Goal: Use online tool/utility: Utilize a website feature to perform a specific function

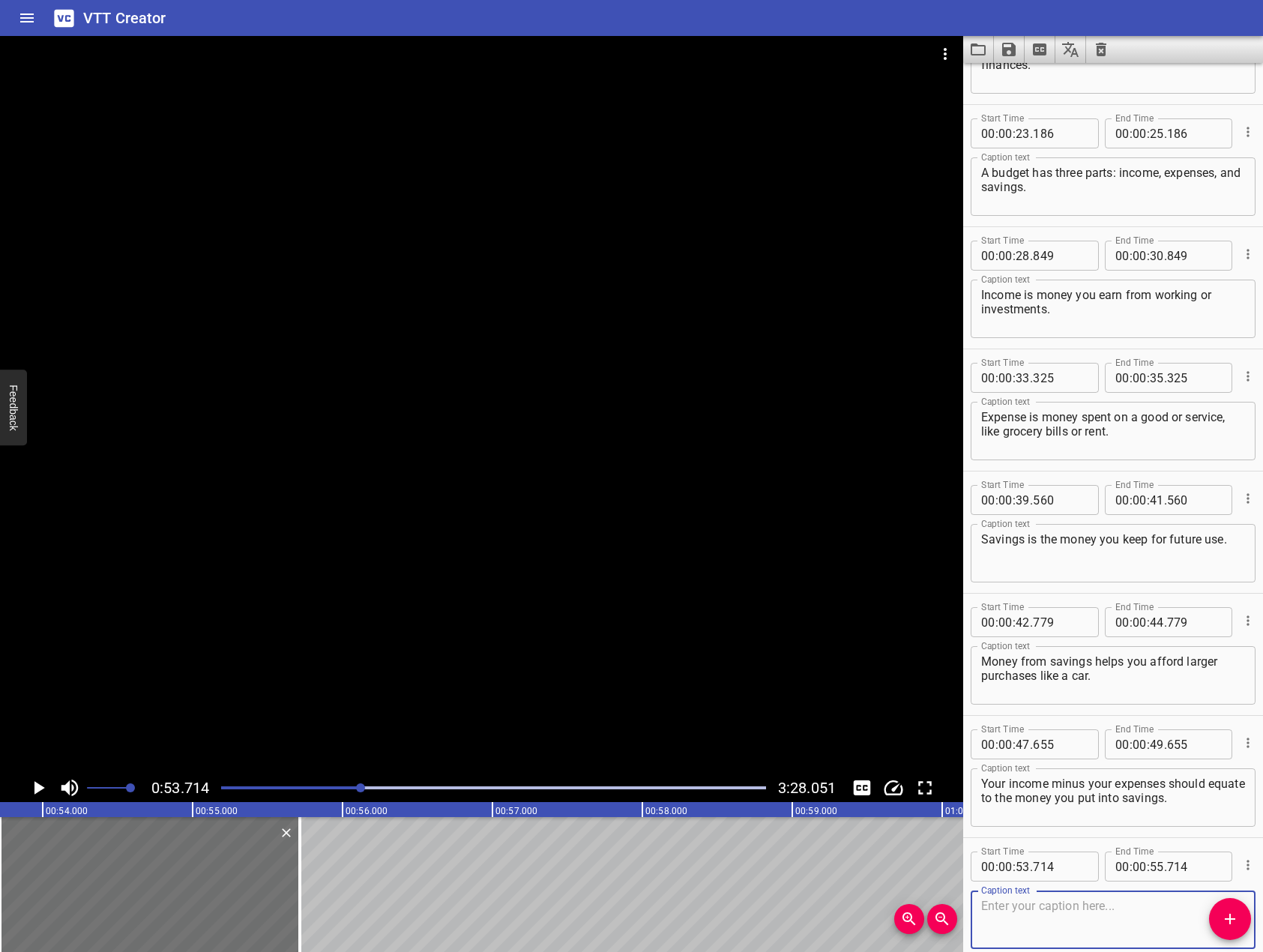
scroll to position [770, 0]
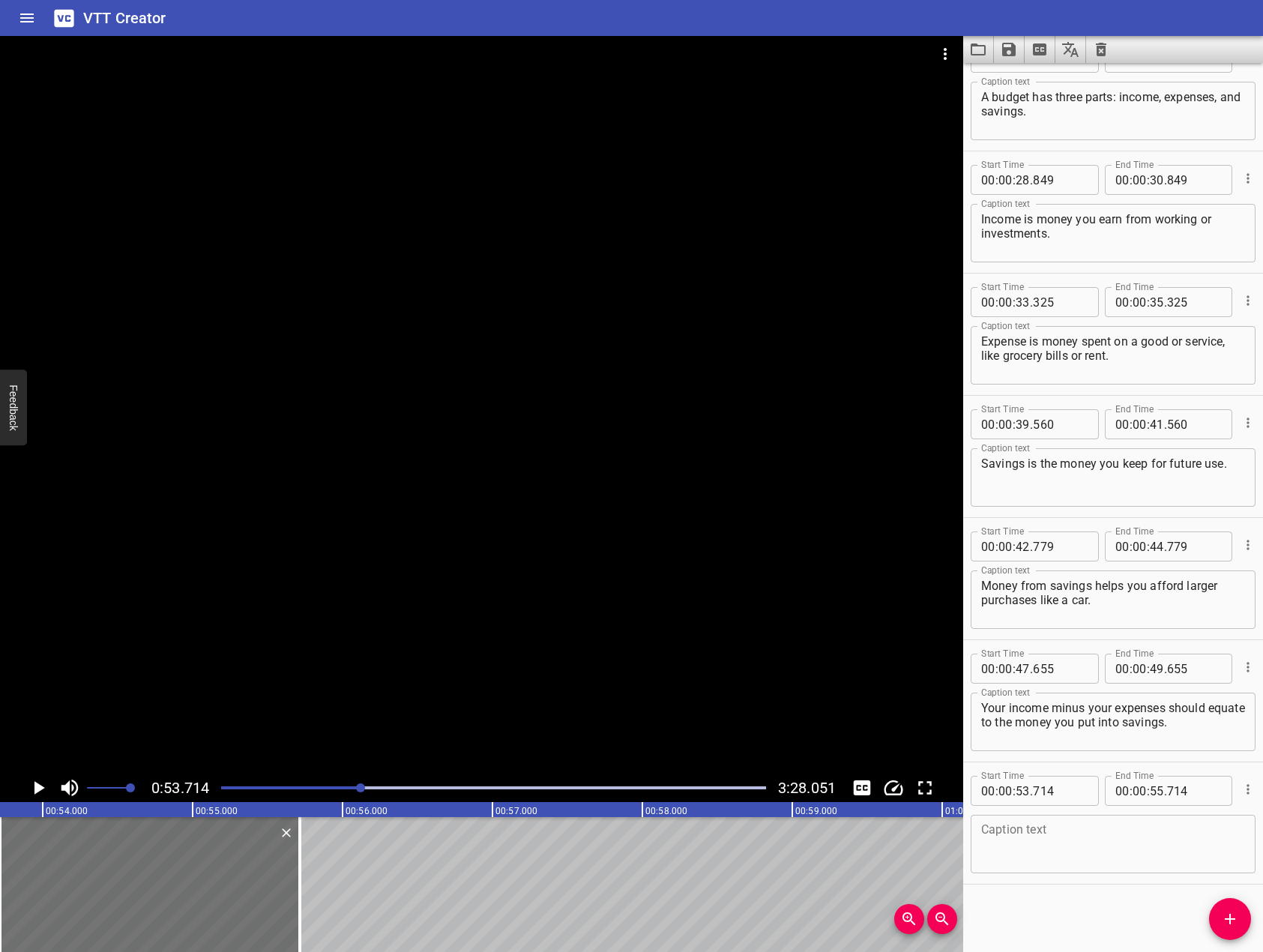
click at [361, 522] on div at bounding box center [481, 404] width 964 height 738
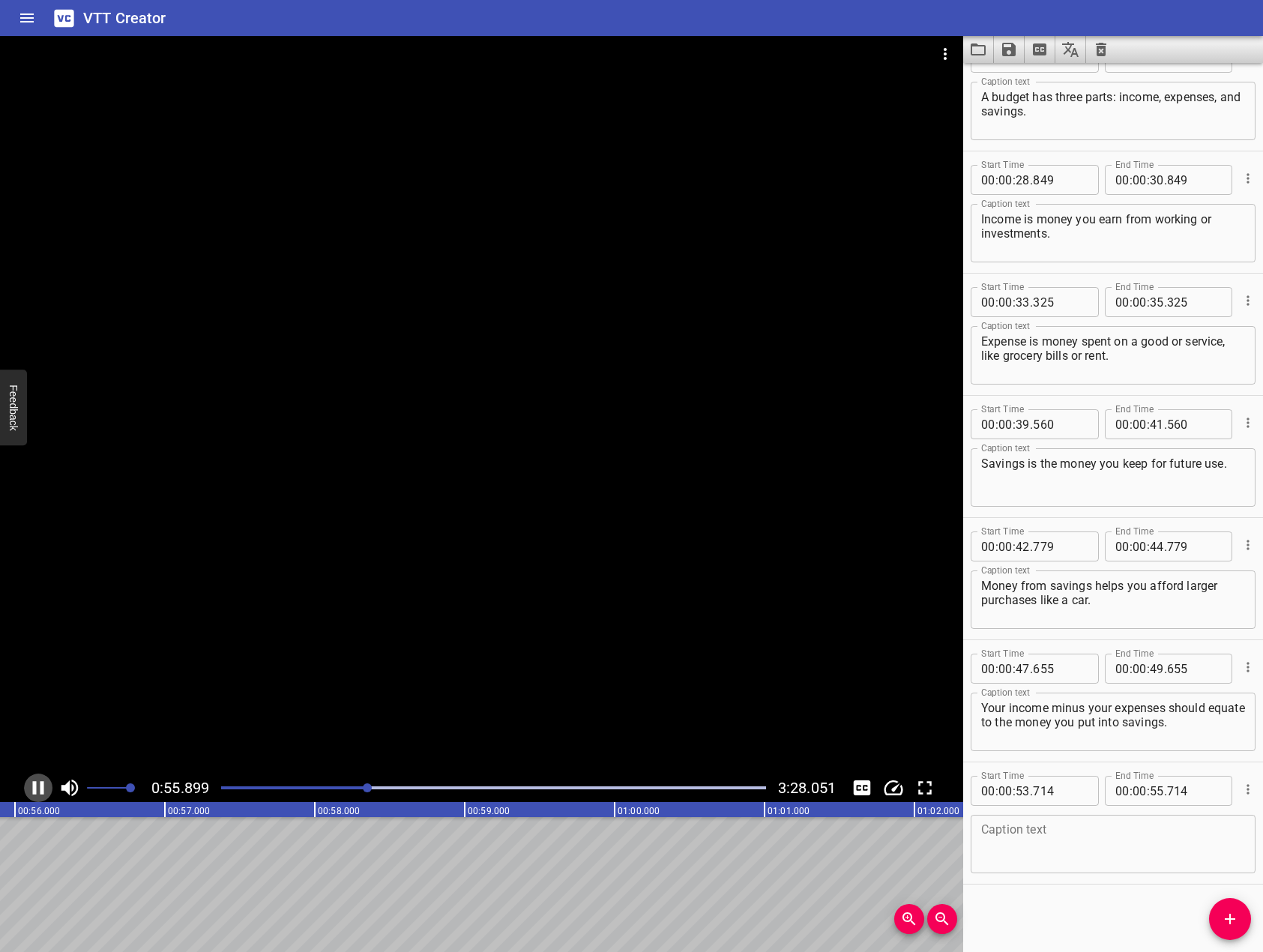
click at [42, 789] on icon "Play/Pause" at bounding box center [39, 787] width 12 height 13
click at [984, 844] on textarea at bounding box center [1113, 844] width 264 height 43
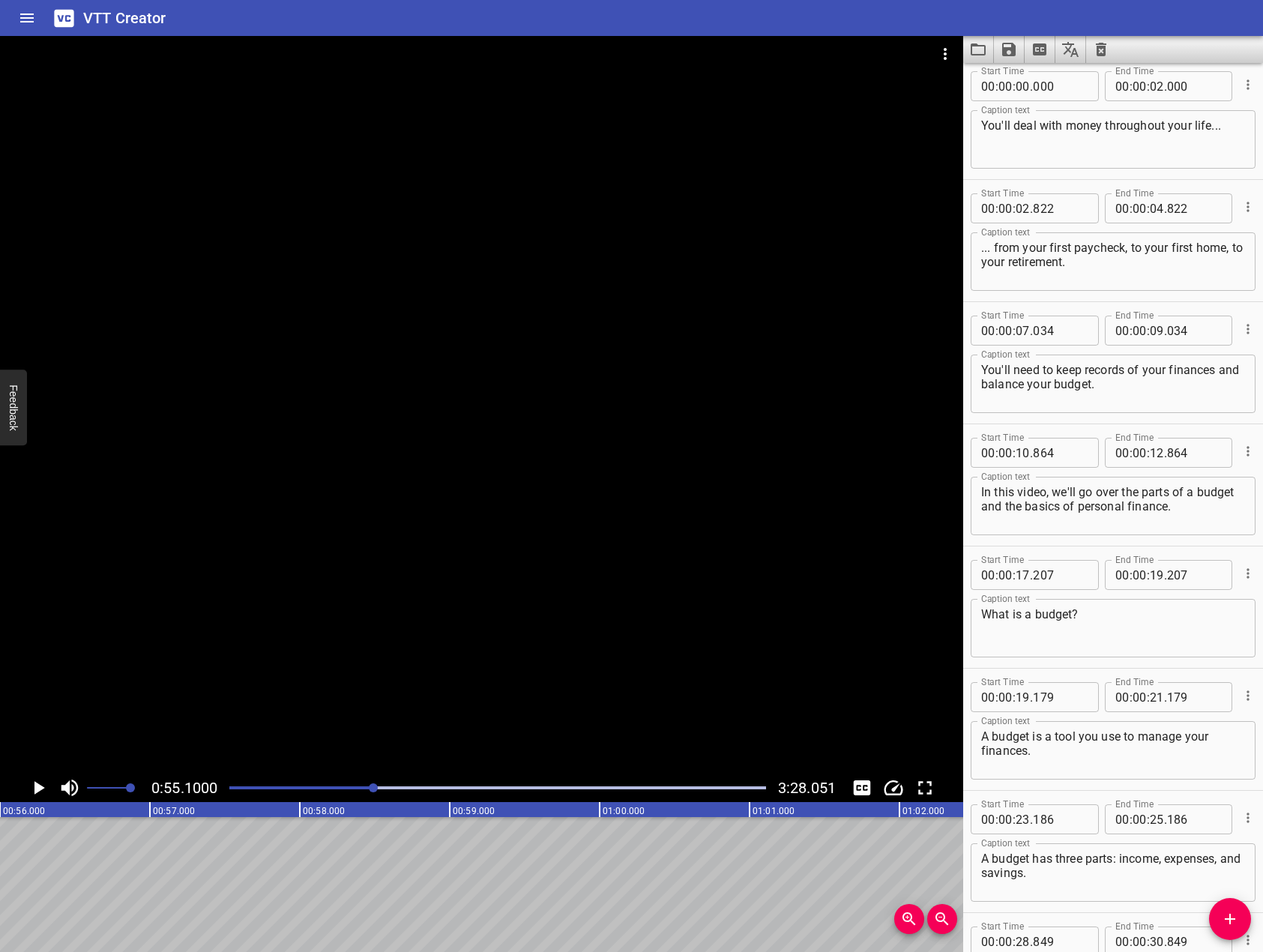
scroll to position [0, 0]
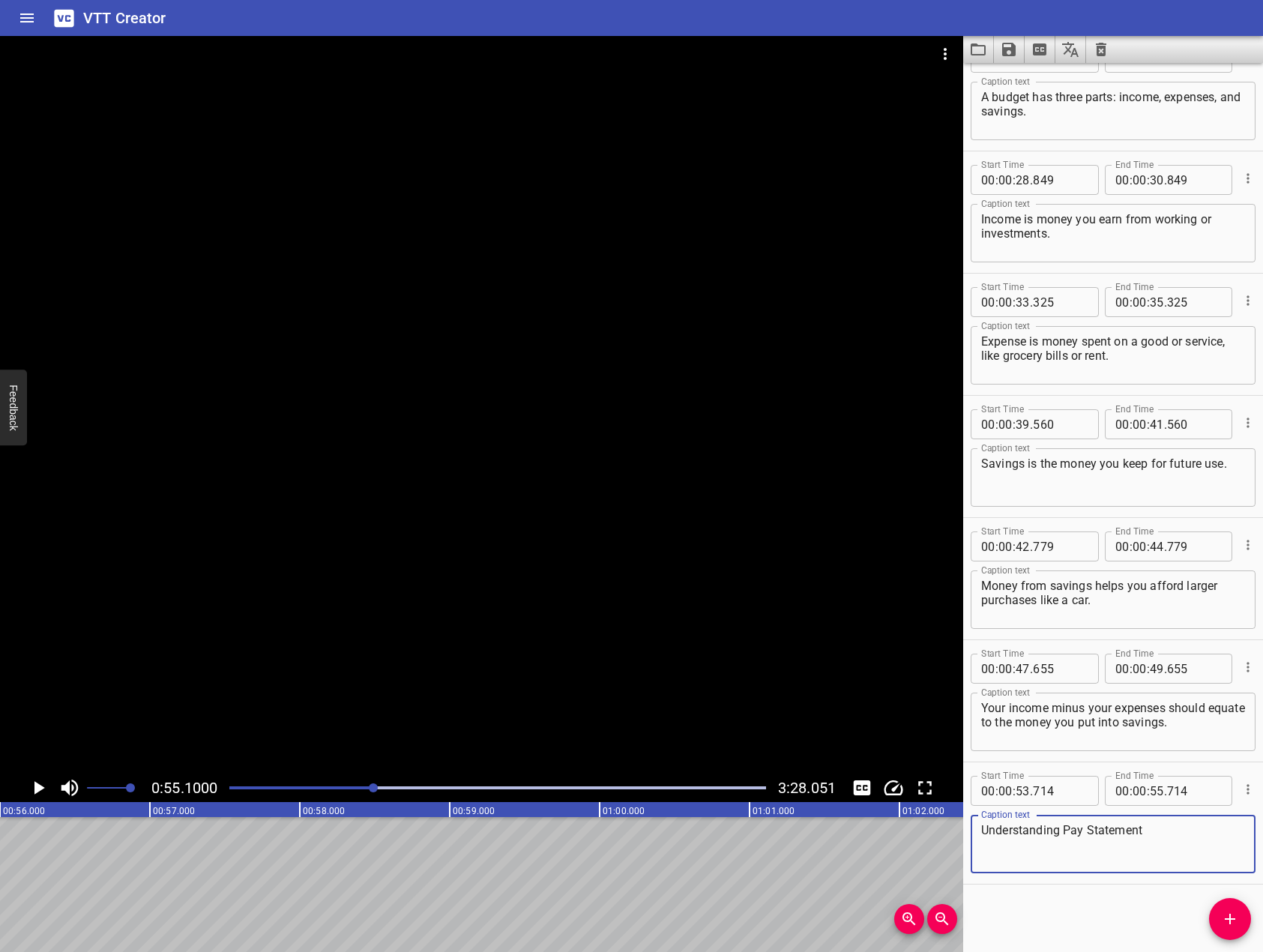
click at [1227, 932] on button "Add Cue" at bounding box center [1230, 919] width 42 height 42
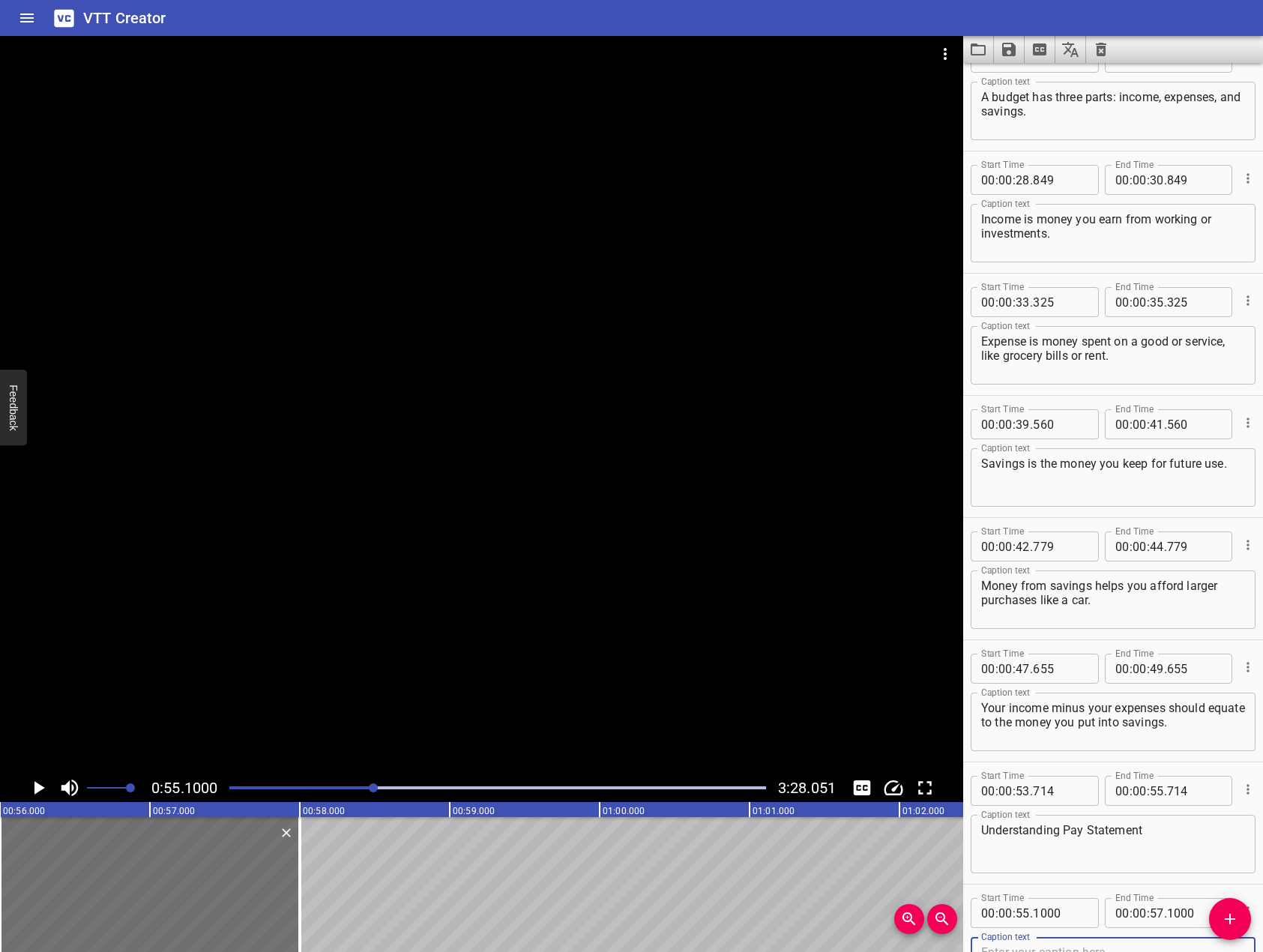
scroll to position [778, 0]
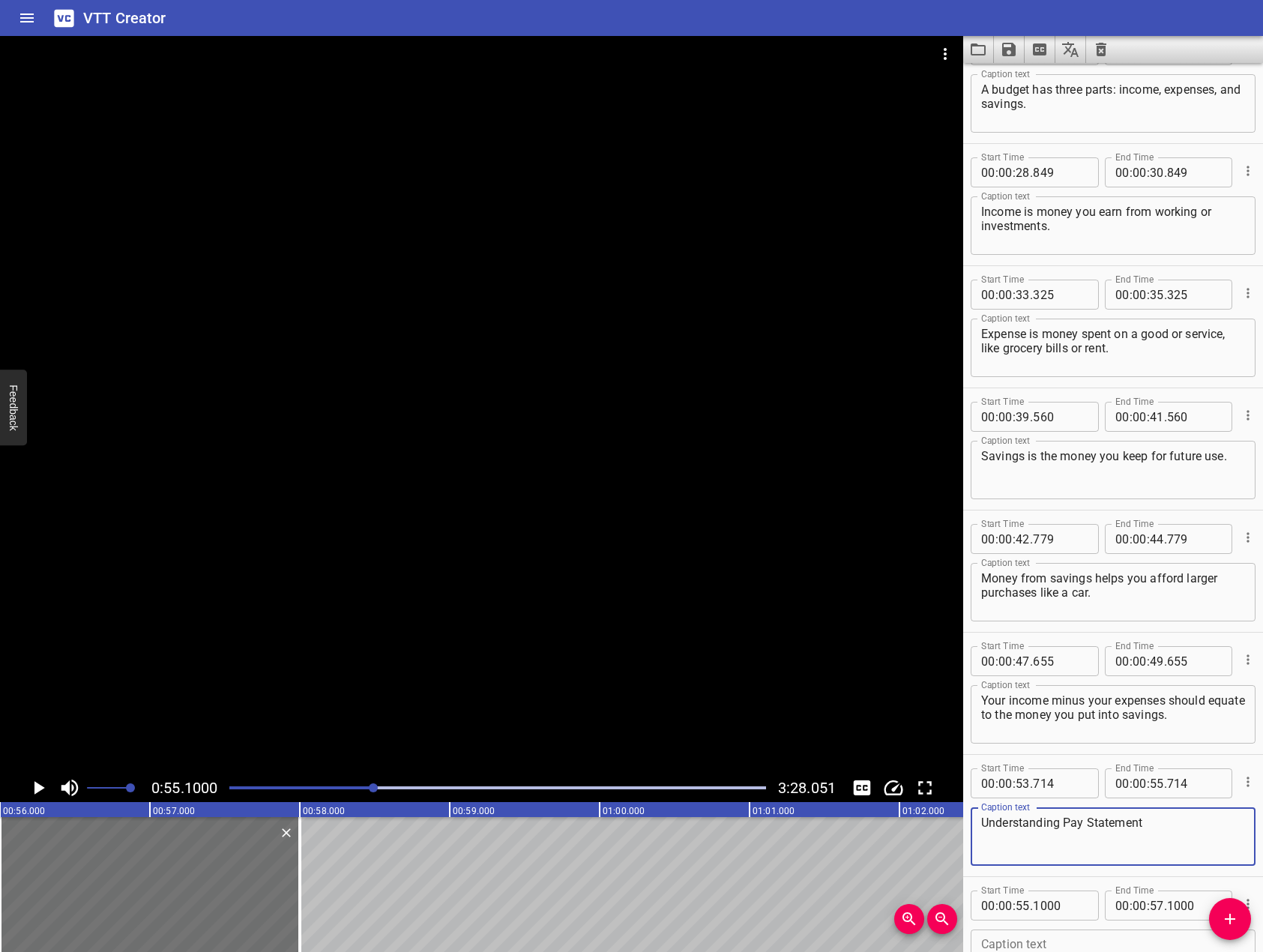
click at [1203, 837] on textarea "Understanding Pay Statement" at bounding box center [1113, 837] width 264 height 43
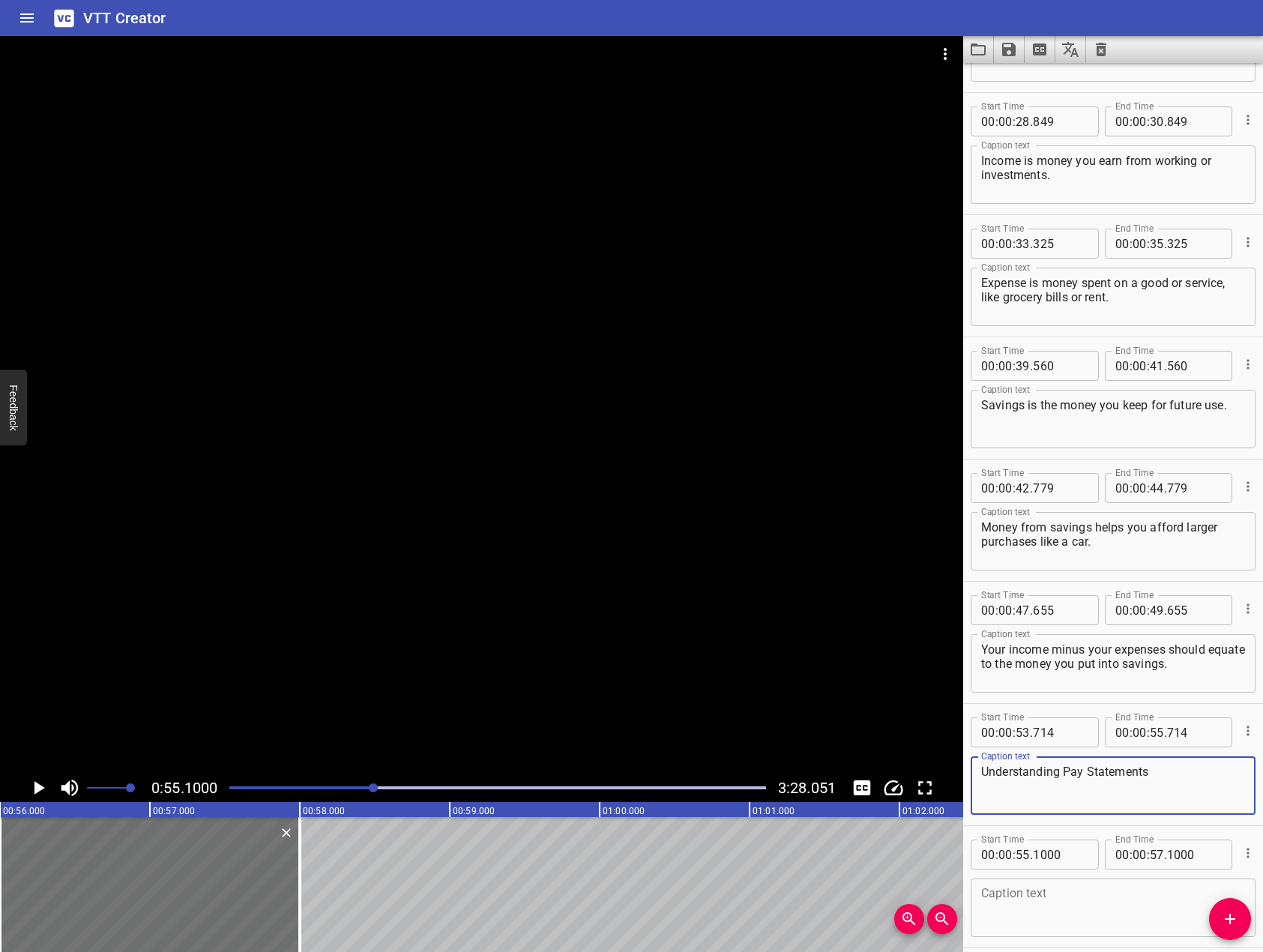
scroll to position [892, 0]
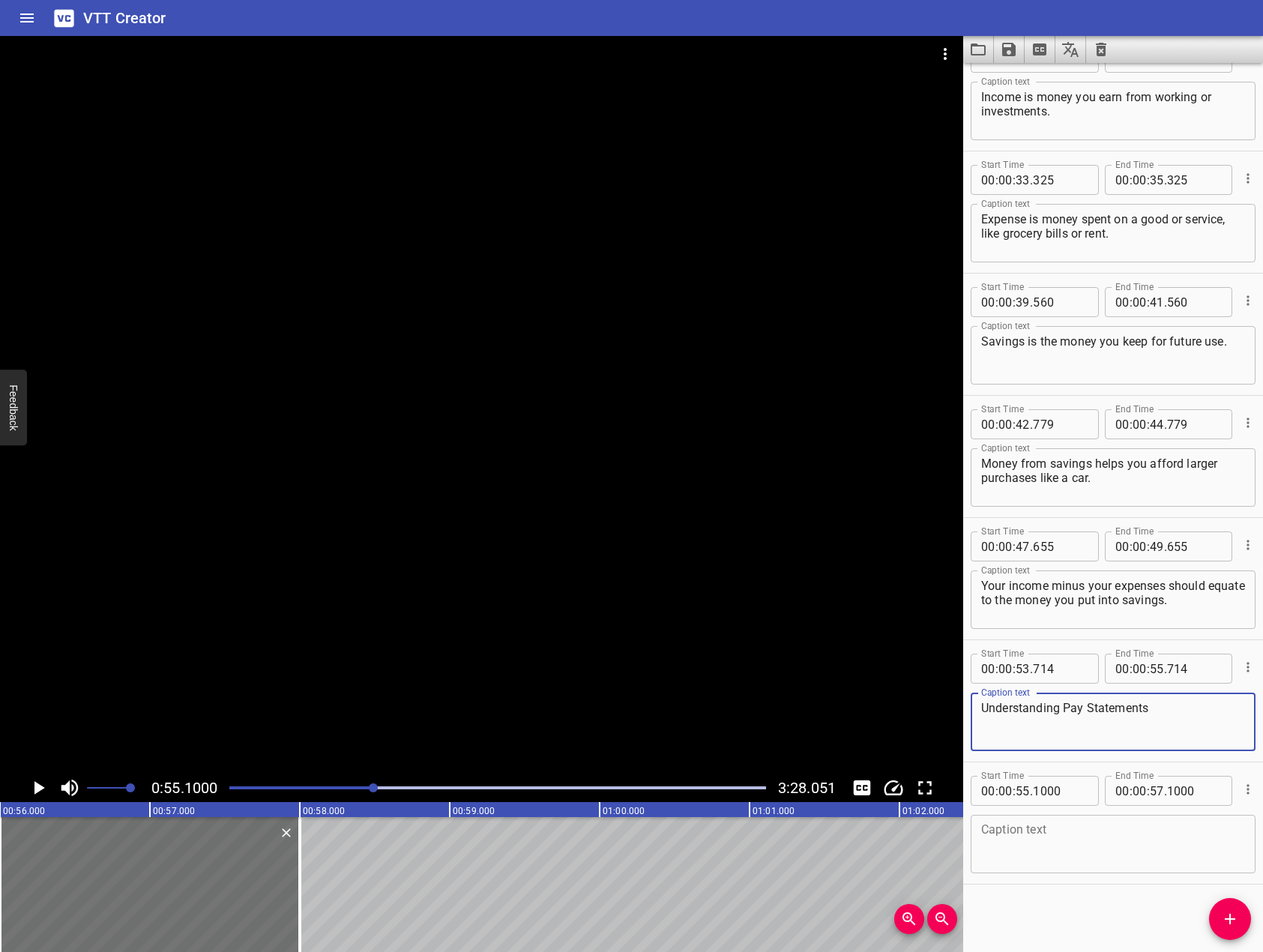
type textarea "Understanding Pay Statements"
click at [522, 536] on div at bounding box center [481, 404] width 964 height 738
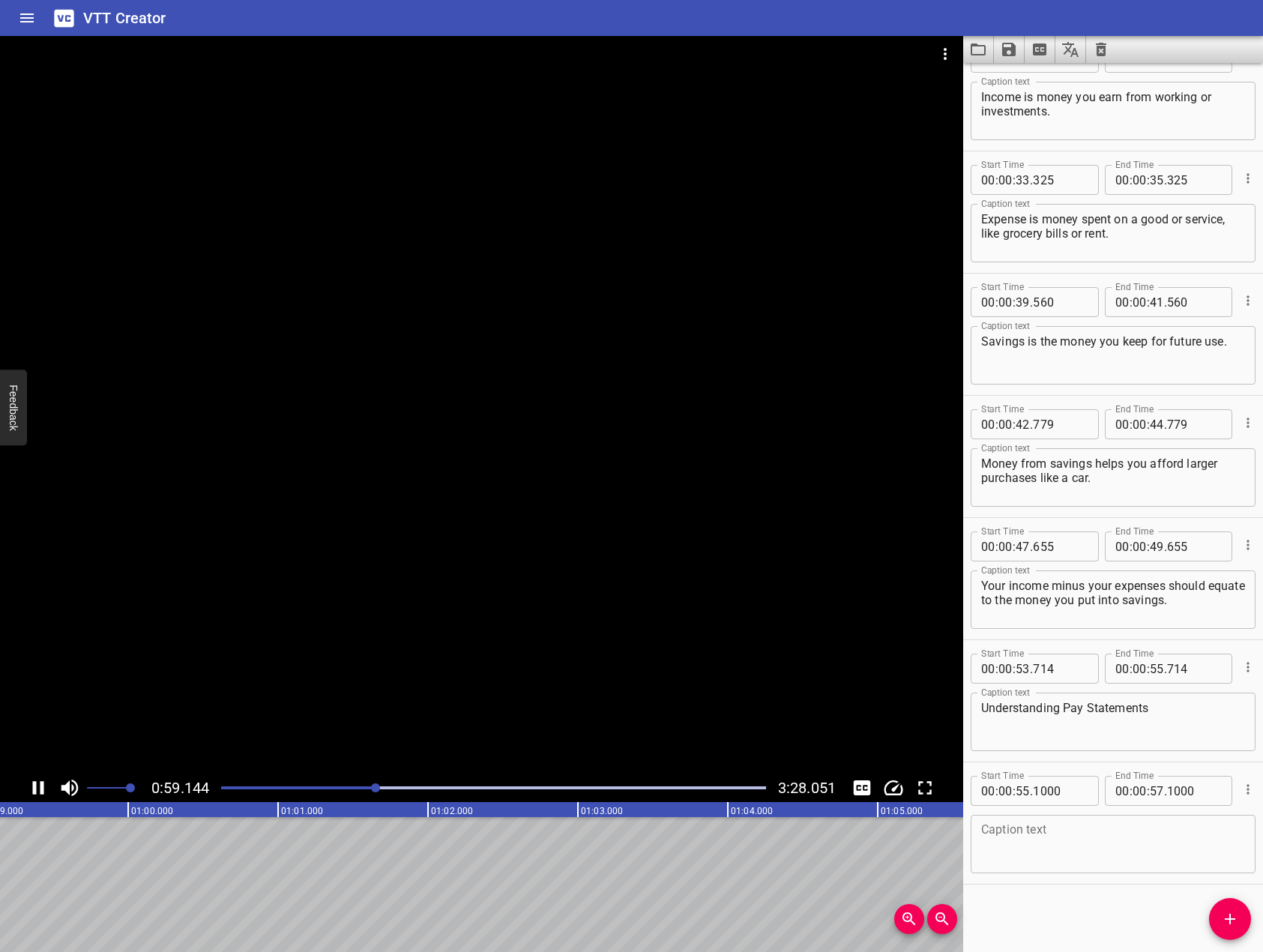
click at [43, 780] on icon "Play/Pause" at bounding box center [38, 788] width 22 height 22
drag, startPoint x: 1220, startPoint y: 855, endPoint x: 1202, endPoint y: 845, distance: 20.6
click at [1203, 848] on textarea at bounding box center [1113, 844] width 264 height 43
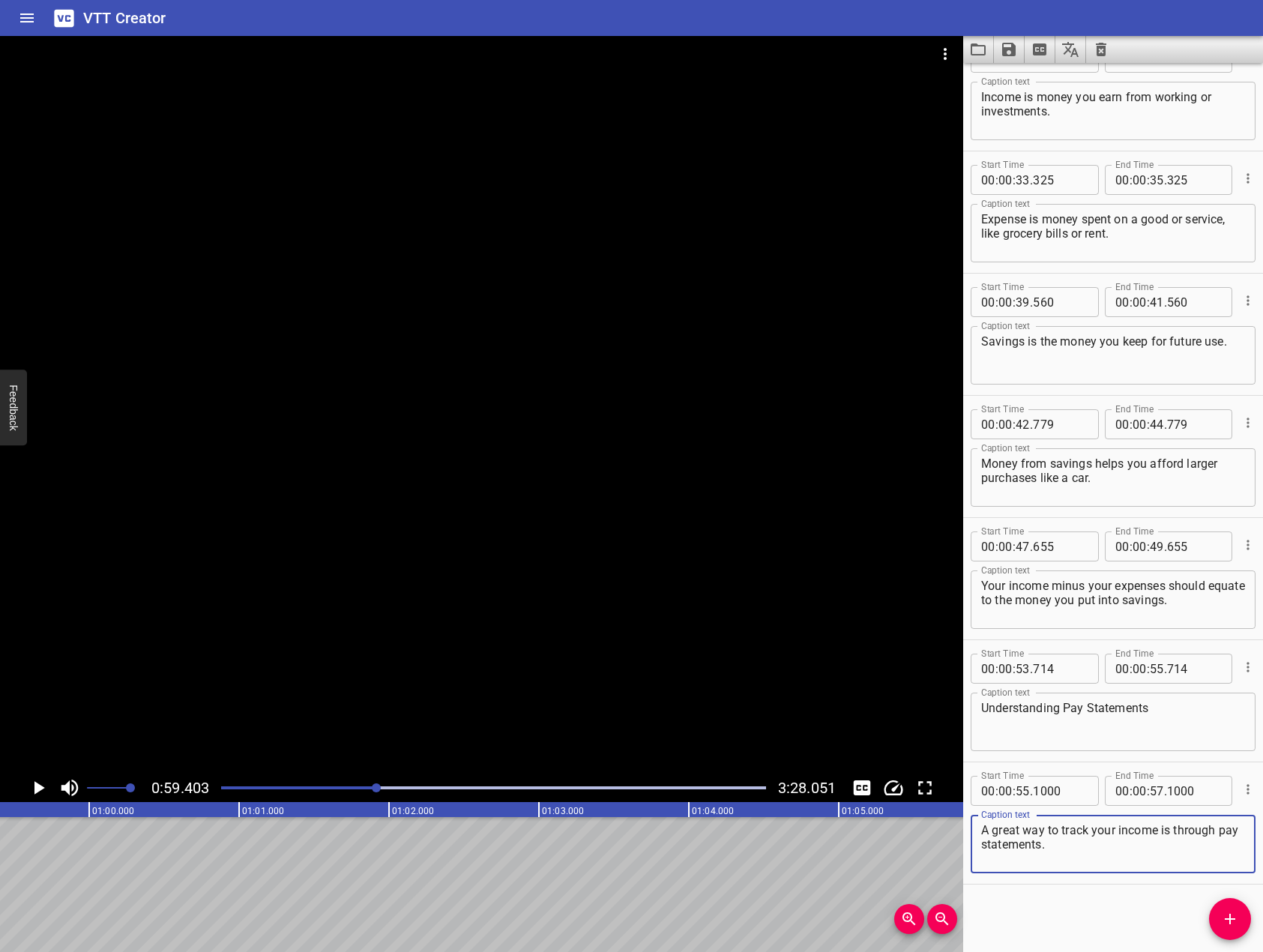
type textarea "A great way to track your income is through pay statements."
click at [1247, 916] on span "Add Cue" at bounding box center [1230, 919] width 42 height 18
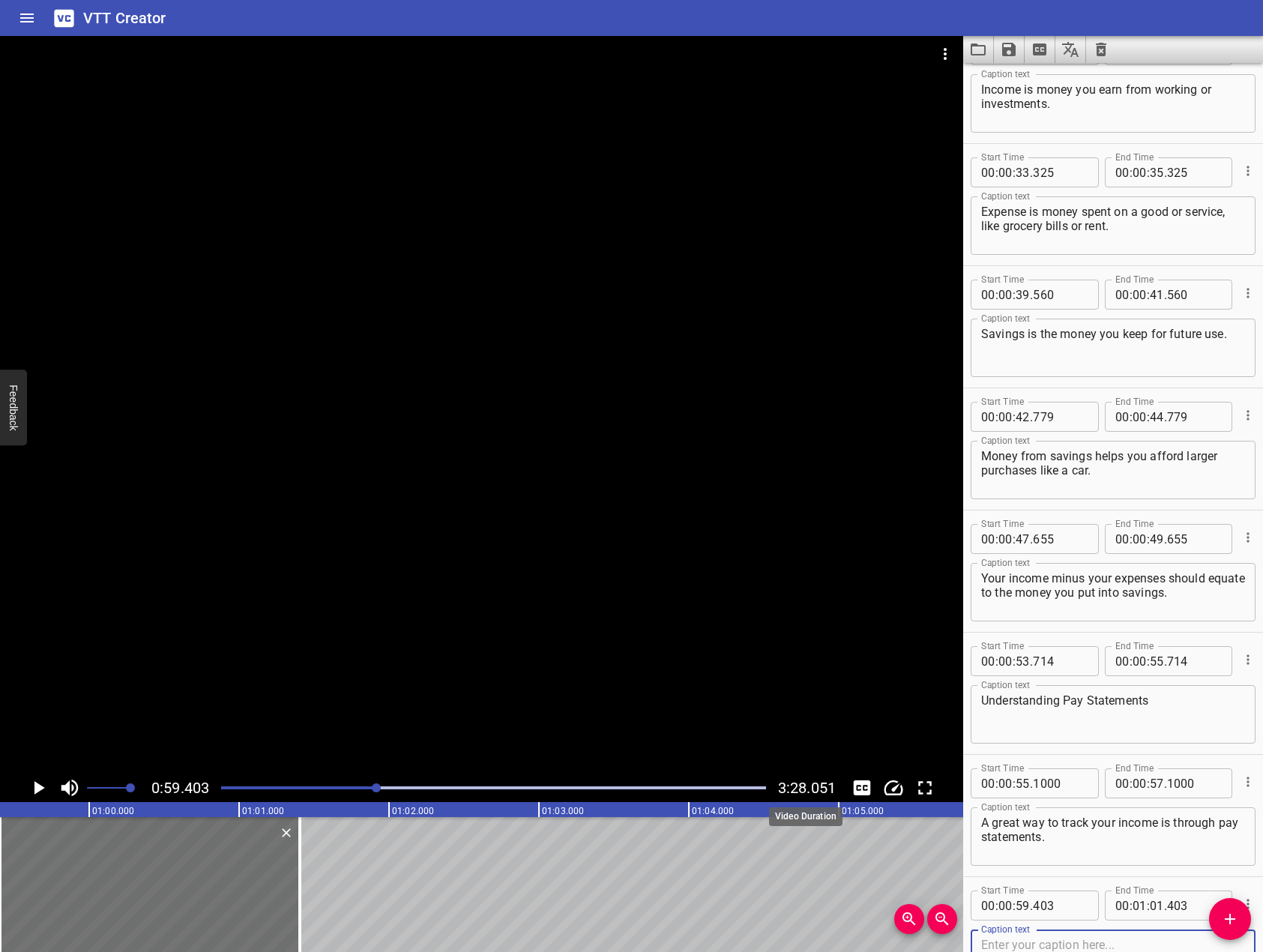
drag, startPoint x: 601, startPoint y: 633, endPoint x: 593, endPoint y: 627, distance: 10.0
click at [599, 632] on div at bounding box center [481, 404] width 964 height 738
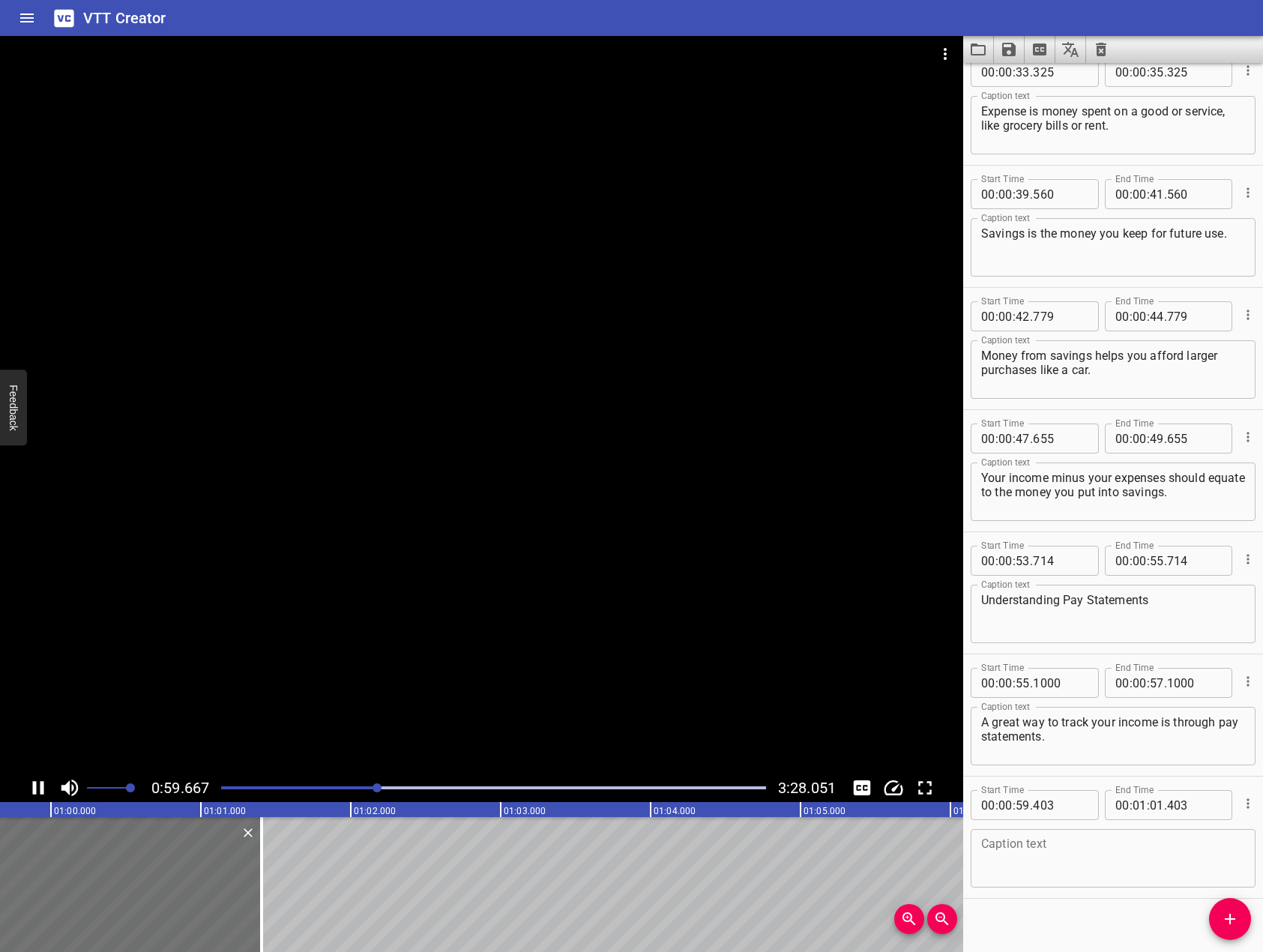
scroll to position [1015, 0]
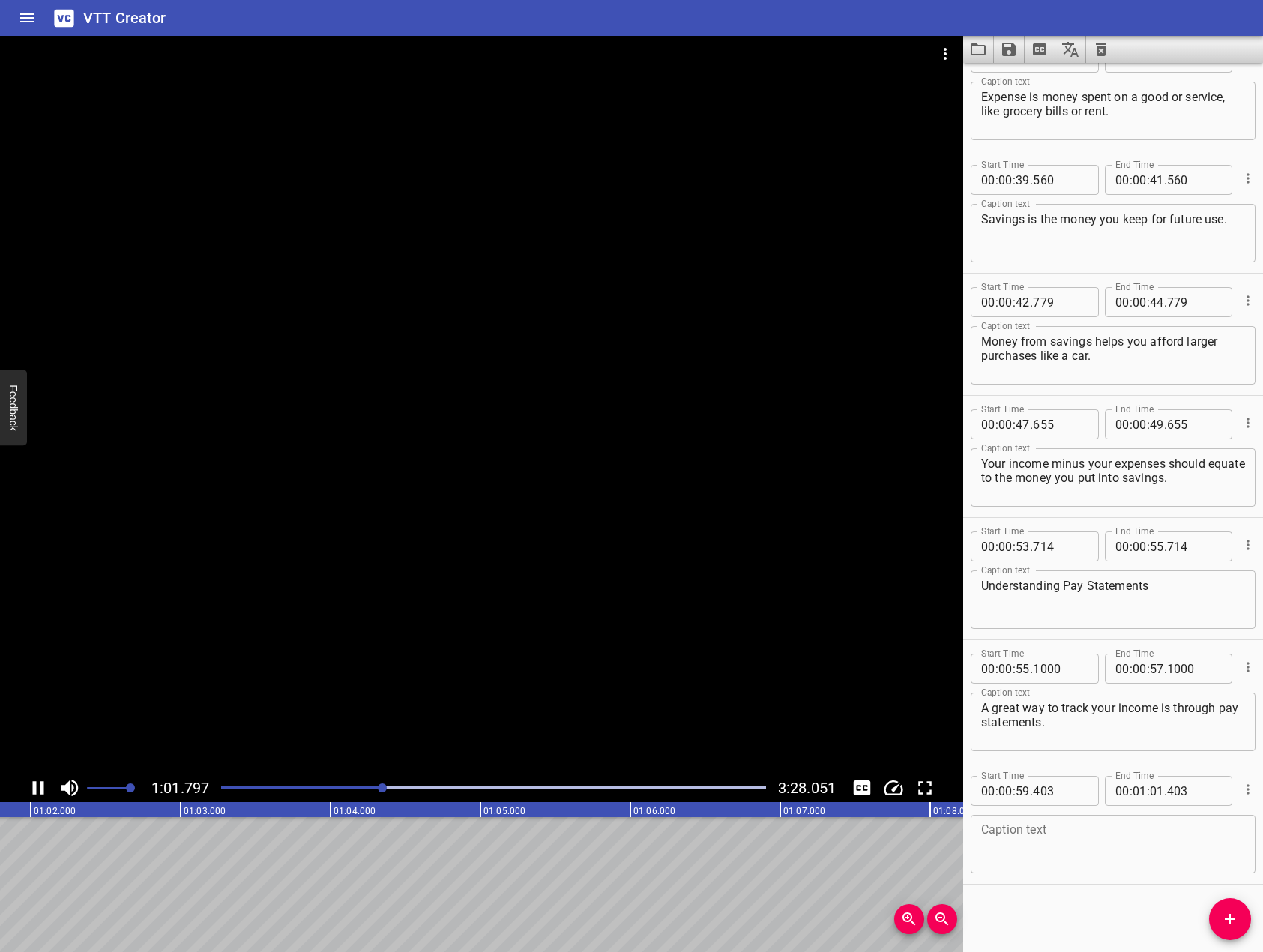
click at [39, 793] on icon "Play/Pause" at bounding box center [38, 788] width 22 height 22
click at [1165, 854] on textarea at bounding box center [1113, 844] width 264 height 43
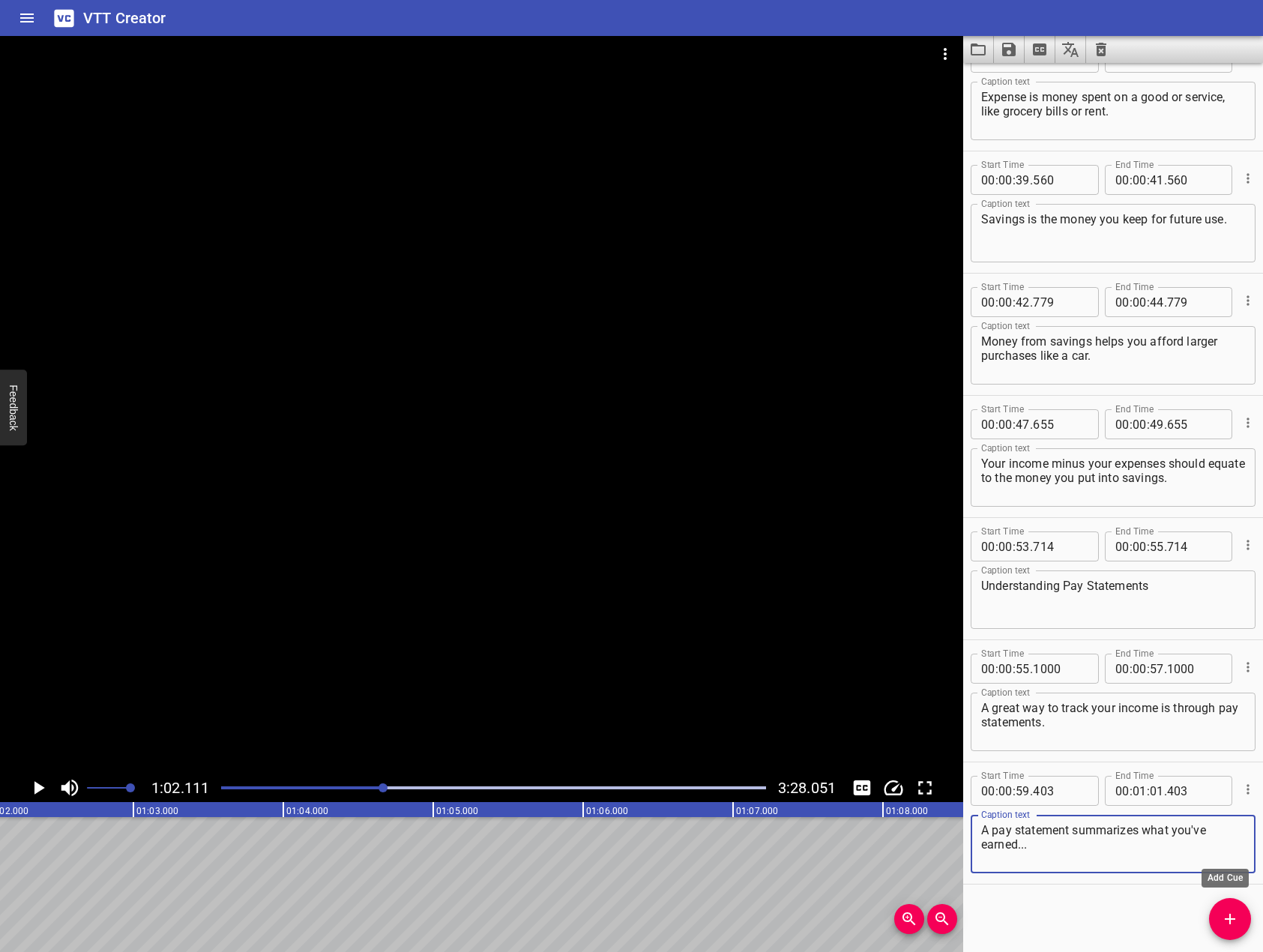
type textarea "A pay statement summarizes what you've earned..."
click at [1237, 921] on icon "Add Cue" at bounding box center [1230, 919] width 18 height 18
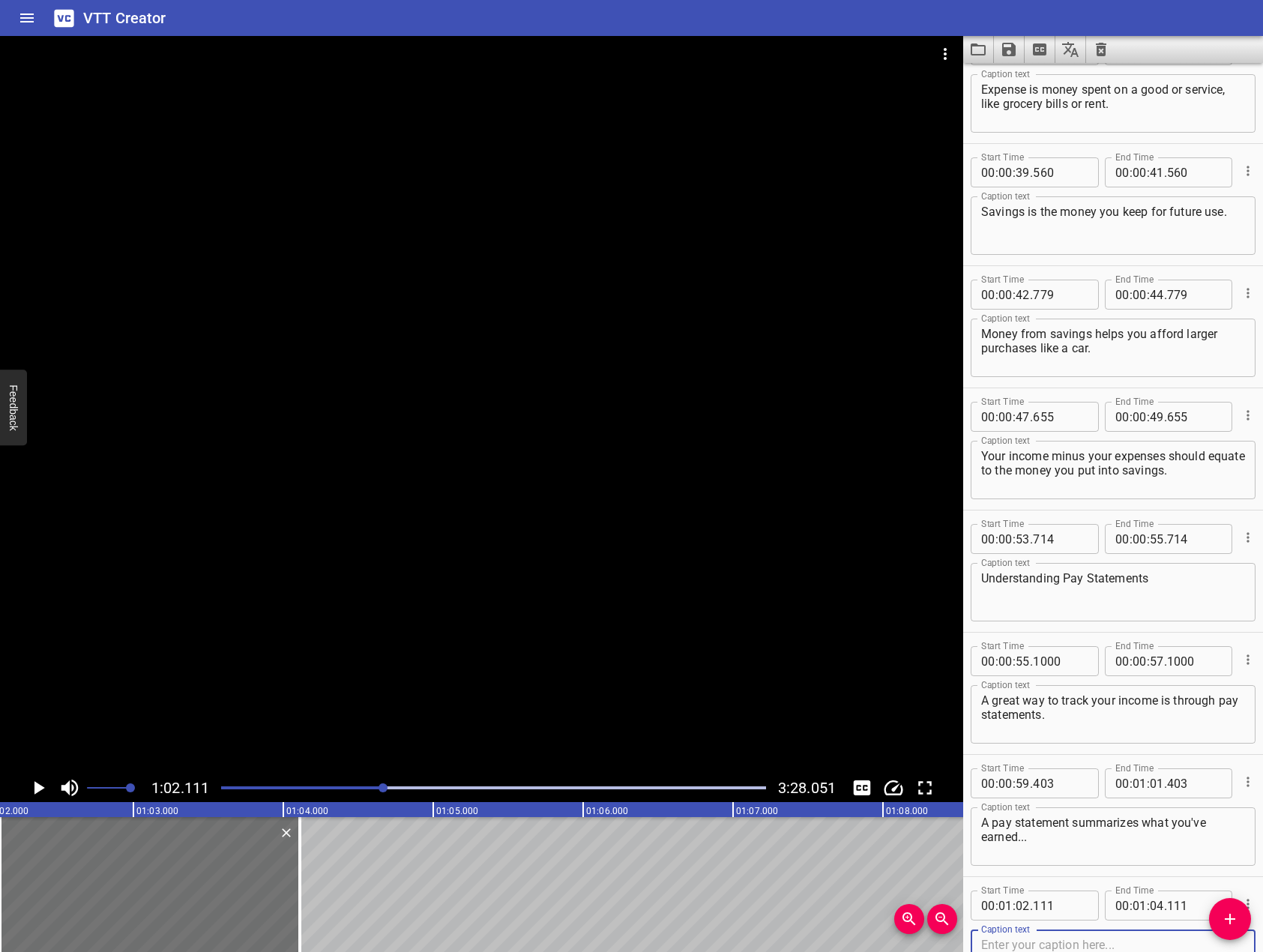
click at [638, 478] on div at bounding box center [481, 404] width 964 height 738
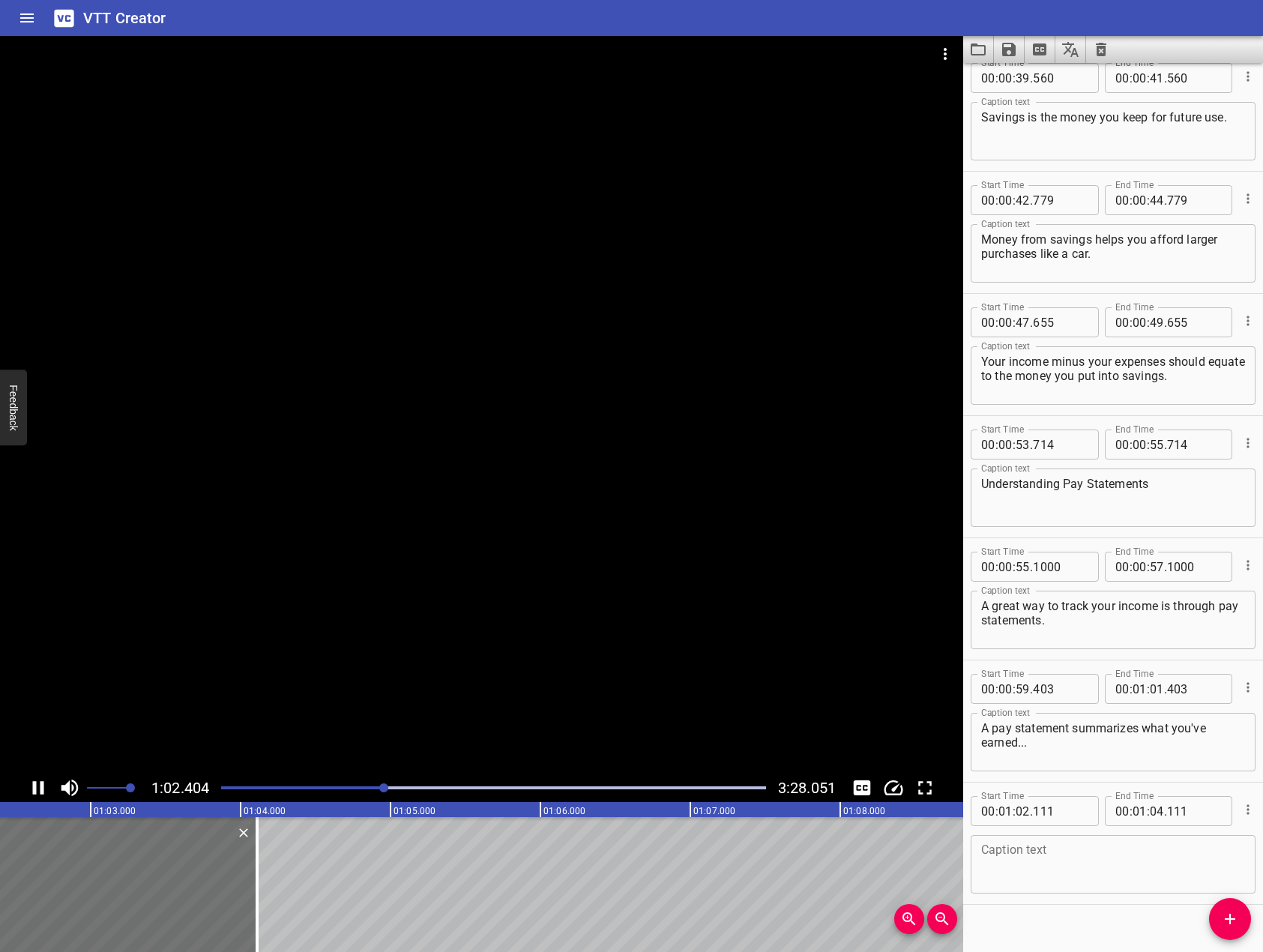
scroll to position [1137, 0]
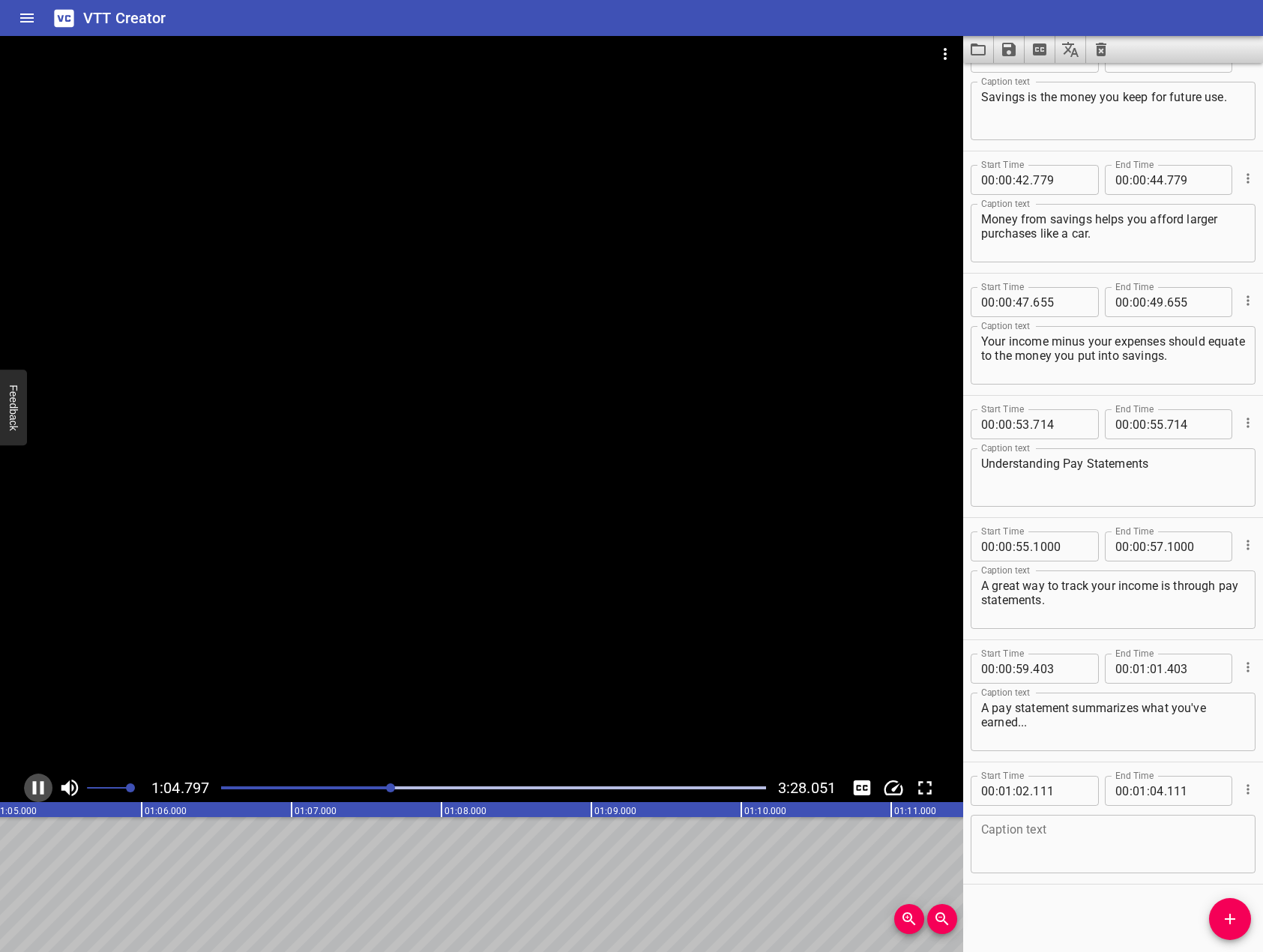
click at [43, 786] on icon "Play/Pause" at bounding box center [39, 787] width 12 height 13
click at [1170, 813] on div "Caption text Caption text" at bounding box center [1114, 842] width 285 height 67
click at [1194, 845] on textarea at bounding box center [1113, 844] width 264 height 43
type textarea "... and the deductions you paid during a pay period."
